Goal: Transaction & Acquisition: Purchase product/service

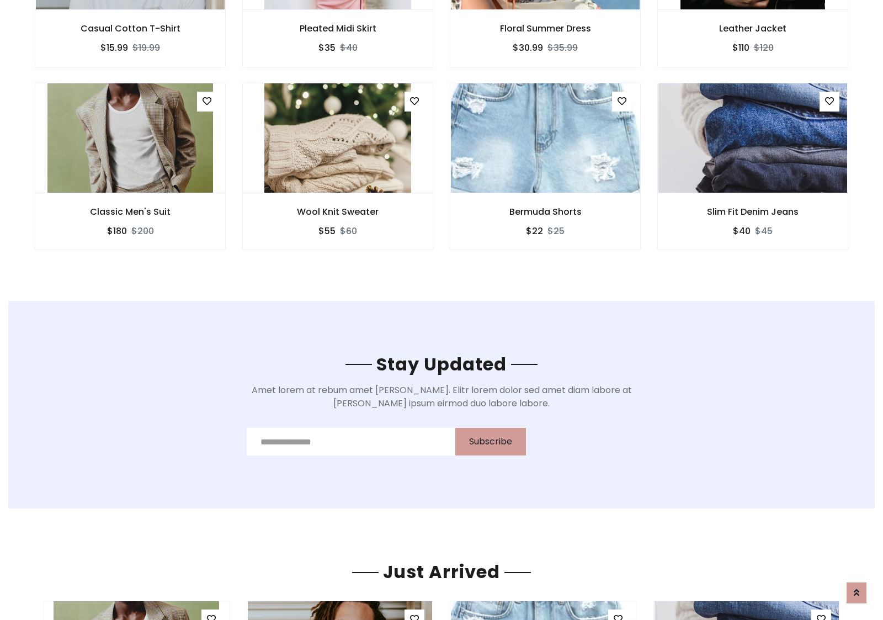
scroll to position [1663, 0]
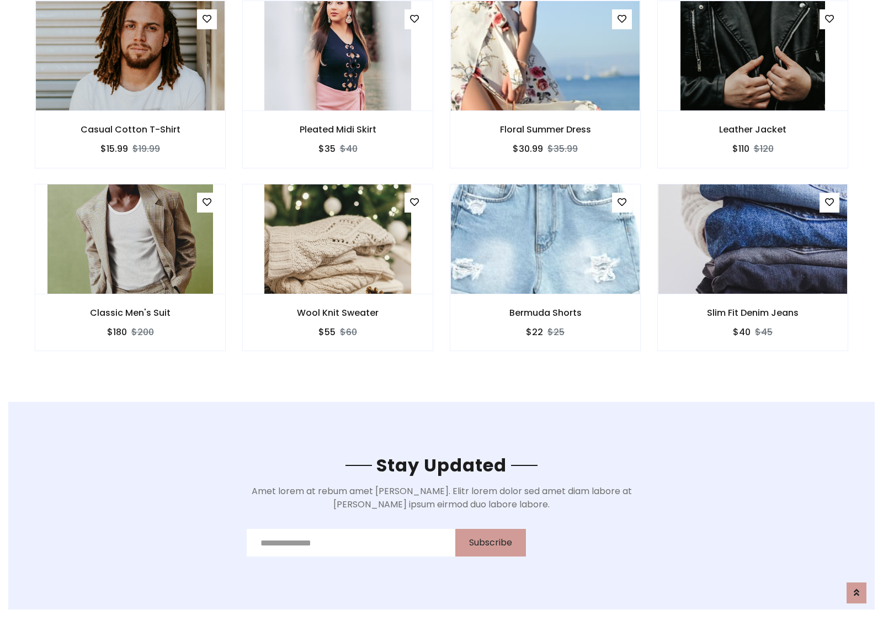
click at [442, 187] on div "Bermuda Shorts $22 $25" at bounding box center [546, 275] width 208 height 183
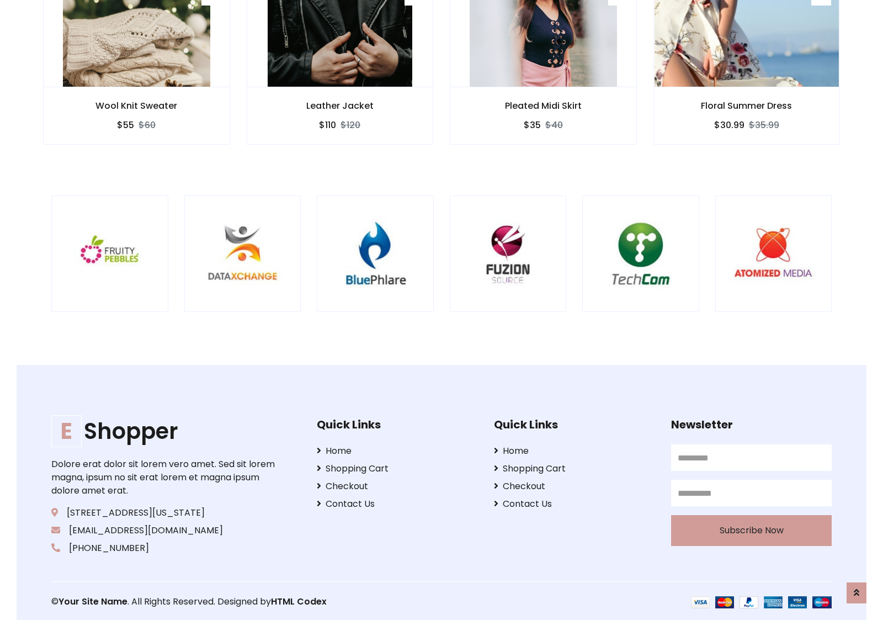
scroll to position [2101, 0]
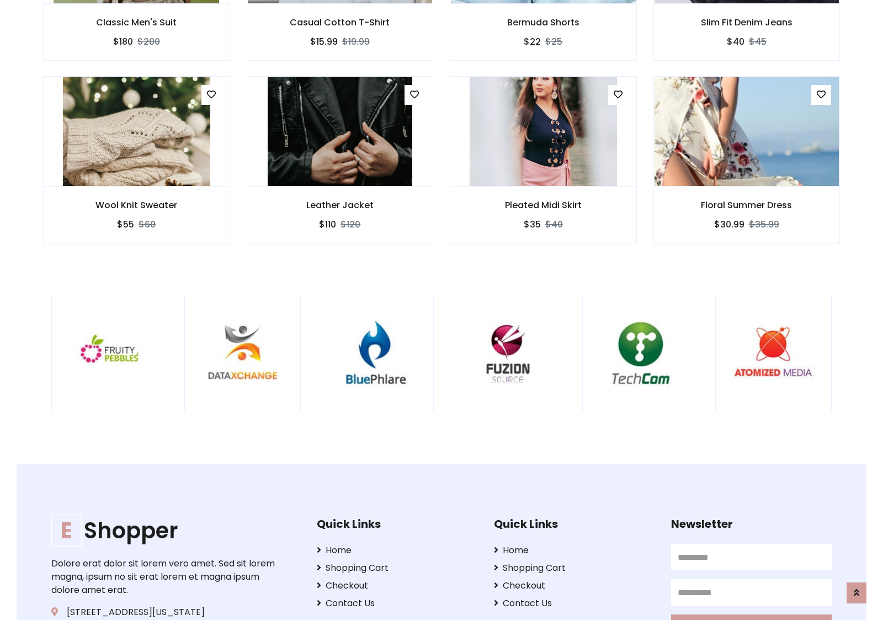
click at [442, 310] on div at bounding box center [582, 353] width 2655 height 117
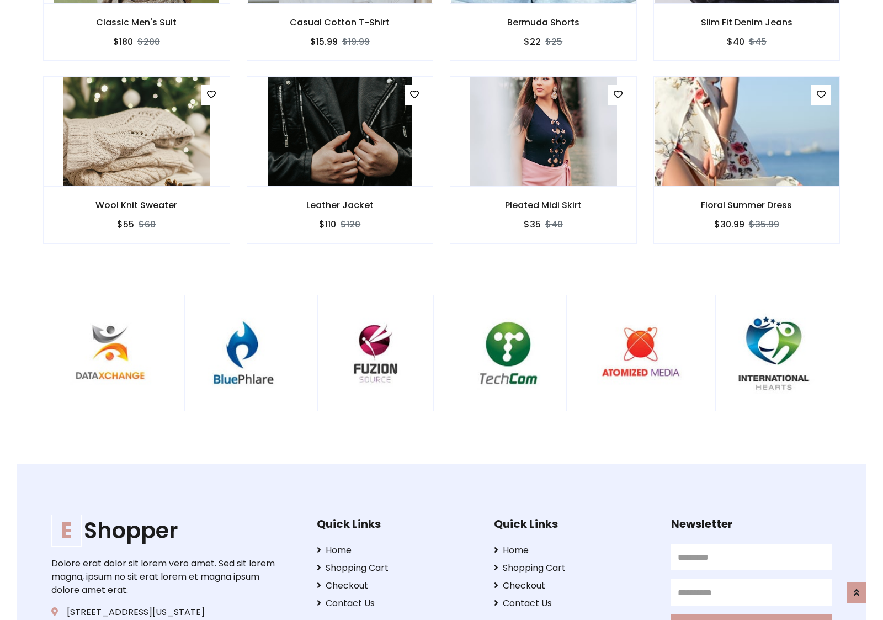
click at [442, 310] on div at bounding box center [449, 353] width 2655 height 117
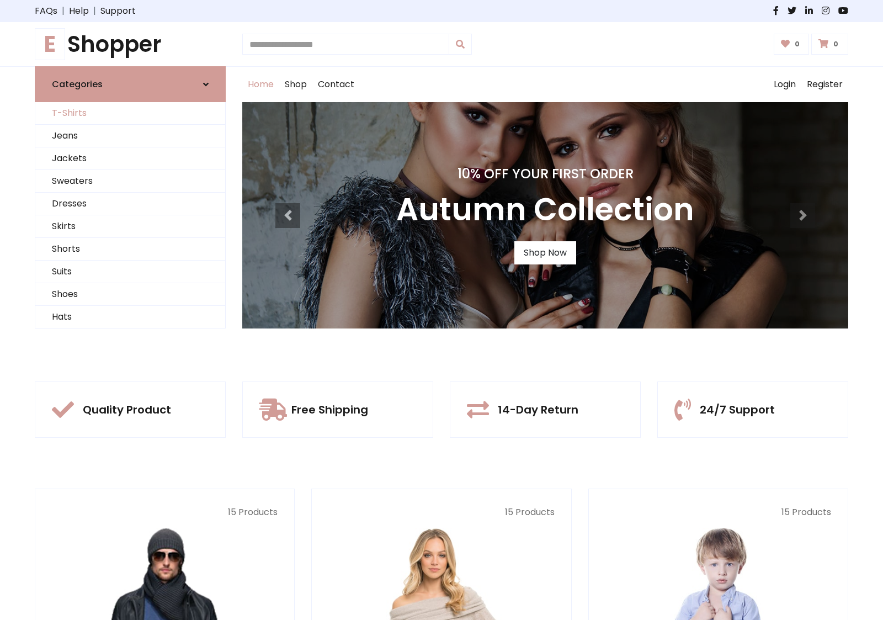
click at [130, 113] on link "T-Shirts" at bounding box center [130, 113] width 190 height 23
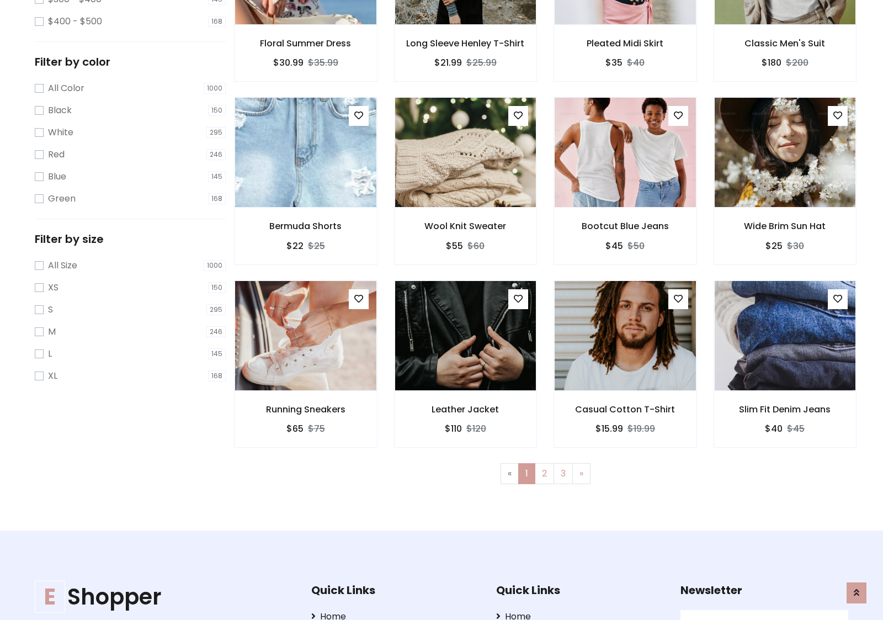
scroll to position [443, 0]
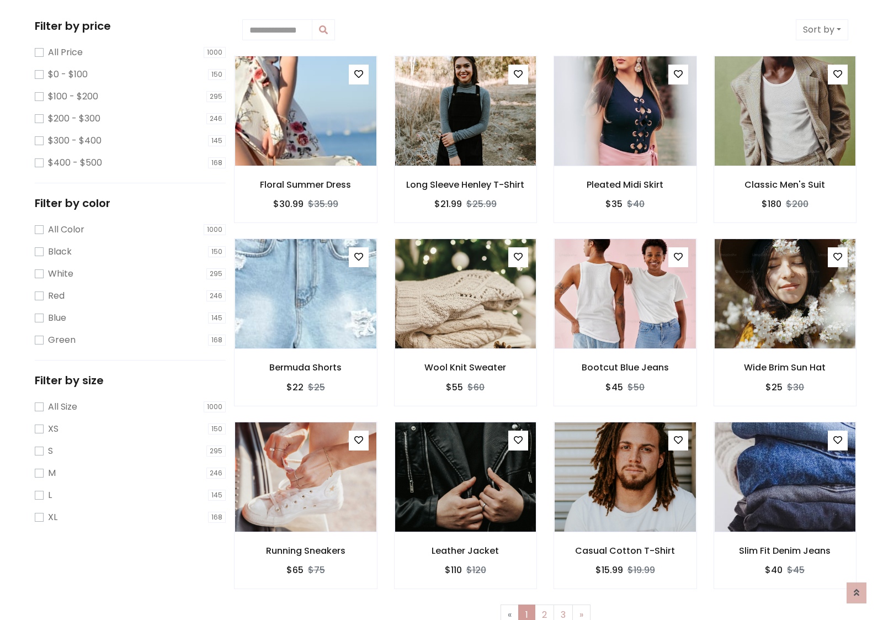
scroll to position [0, 0]
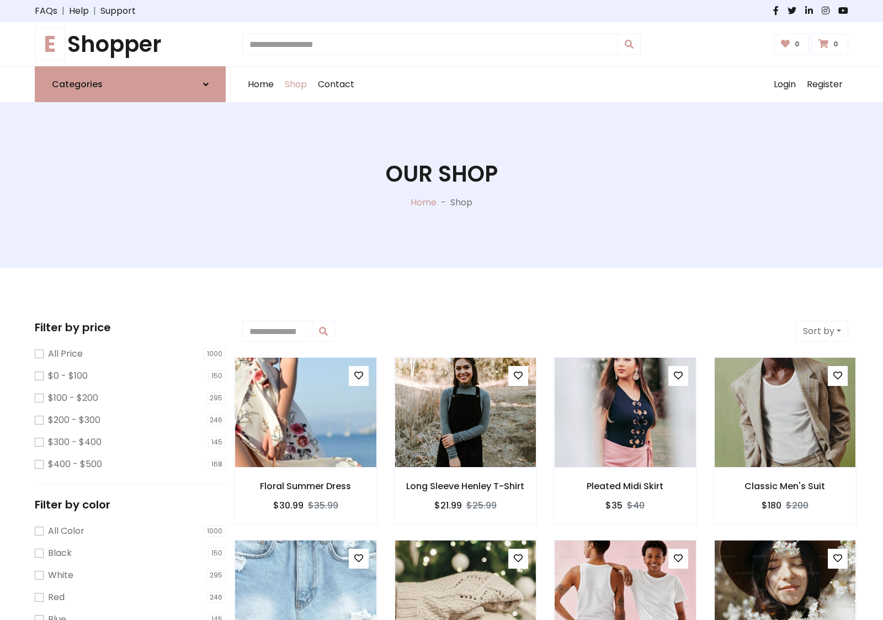
click at [130, 44] on h1 "E Shopper" at bounding box center [130, 44] width 191 height 26
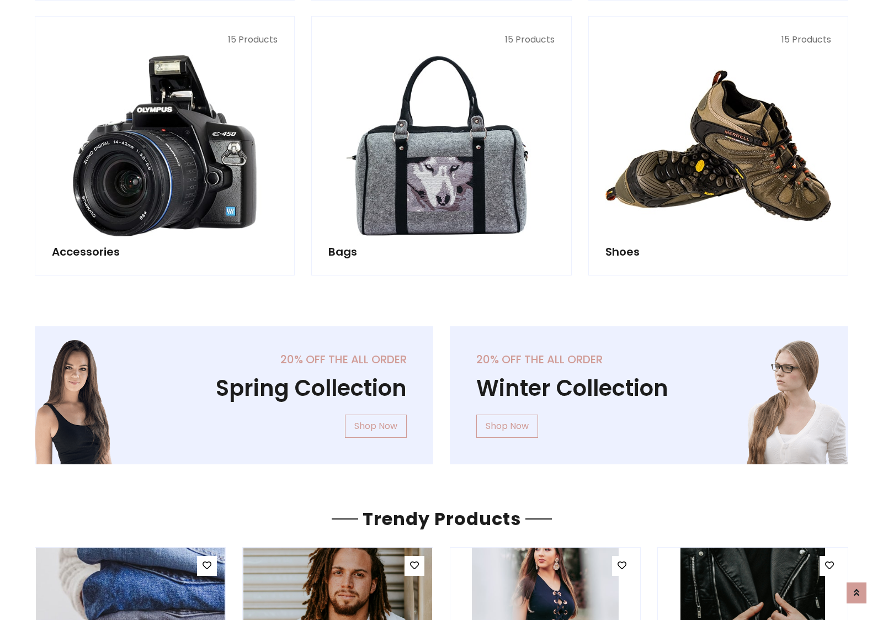
scroll to position [1072, 0]
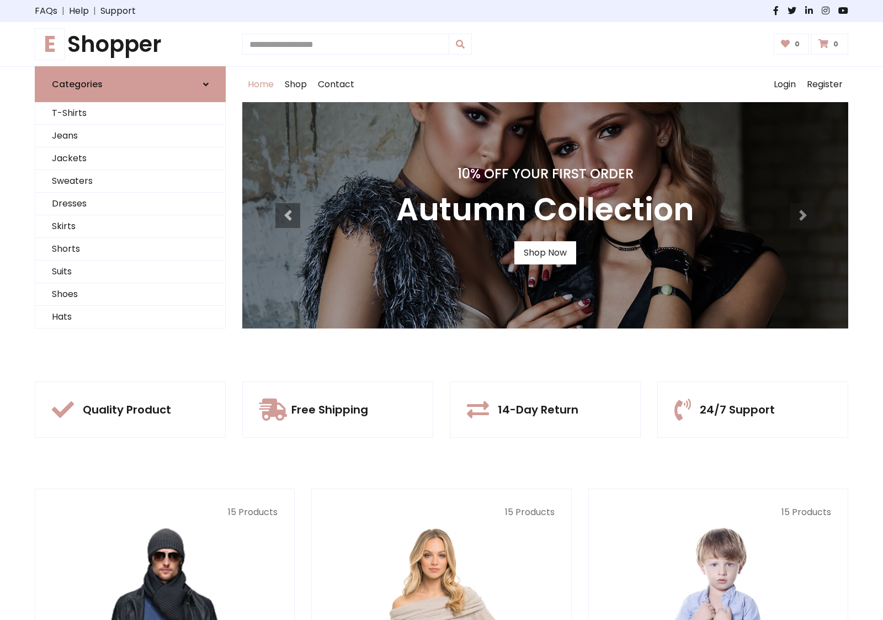
scroll to position [362, 0]
